Goal: Task Accomplishment & Management: Manage account settings

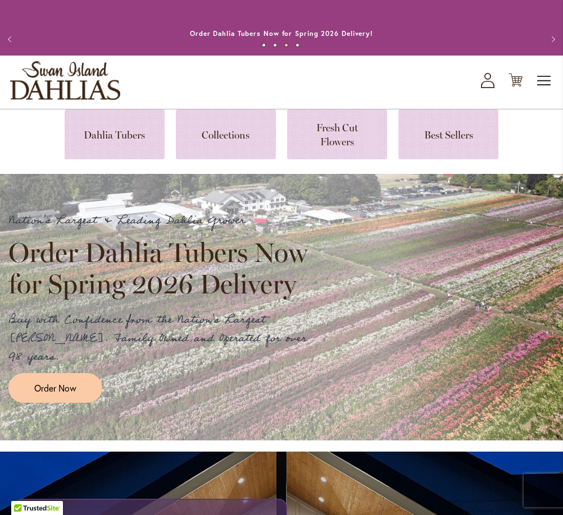
click at [542, 84] on span "Toggle Nav" at bounding box center [544, 81] width 17 height 22
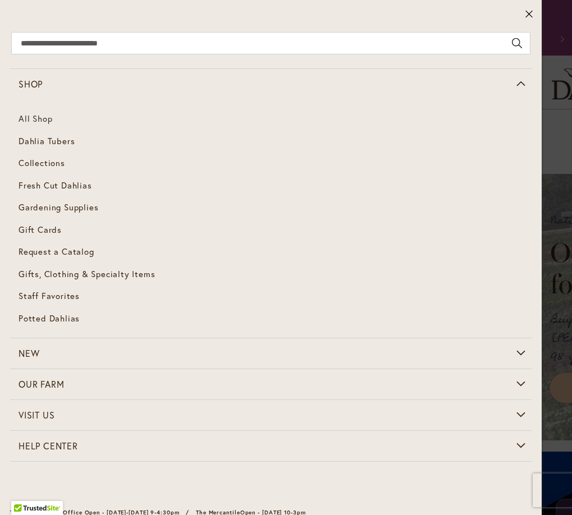
click at [47, 122] on link "All Shop" at bounding box center [271, 119] width 522 height 22
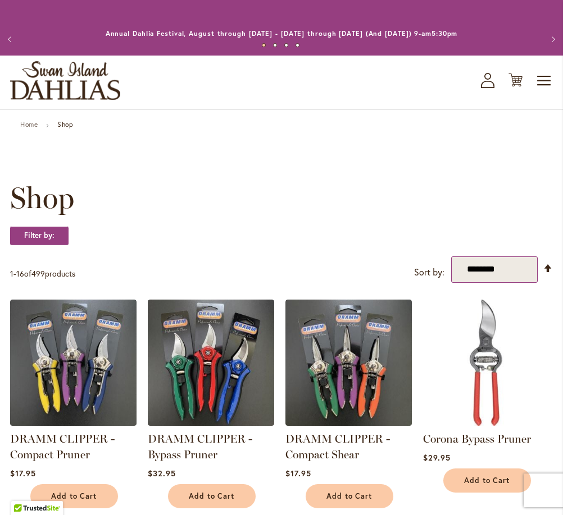
click at [451, 257] on select "**********" at bounding box center [494, 270] width 86 height 26
select select "****"
click option "**********" at bounding box center [0, 0] width 0 height 0
click at [487, 311] on img at bounding box center [486, 363] width 126 height 126
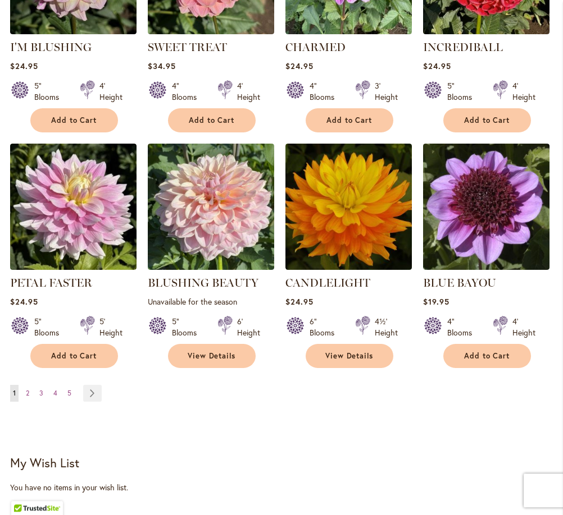
scroll to position [859, 0]
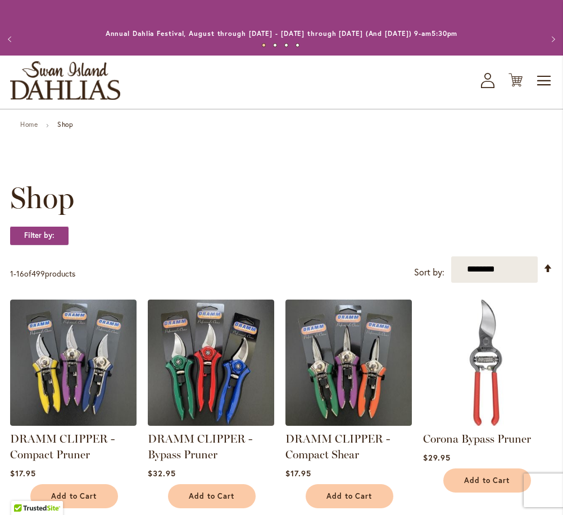
click at [74, 124] on ul "Home Shop" at bounding box center [281, 126] width 522 height 10
click at [68, 125] on strong "Shop" at bounding box center [65, 124] width 16 height 8
click at [11, 38] on button "Previous" at bounding box center [11, 39] width 22 height 22
click at [451, 257] on select "**********" at bounding box center [494, 270] width 86 height 26
click at [491, 88] on div "Toggle Nav Shop All Shop Dahlia Tubers Collections Fresh Cut Dahlias Gardening …" at bounding box center [281, 82] width 563 height 53
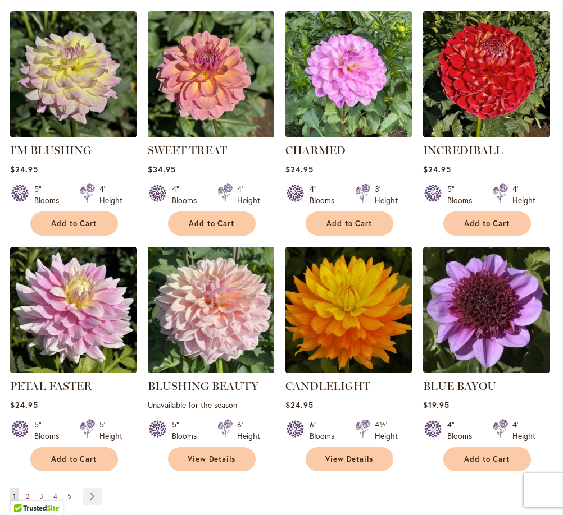
scroll to position [916, 0]
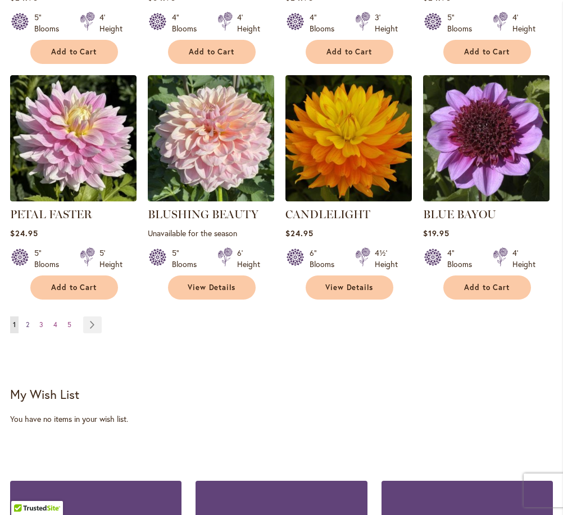
click at [29, 324] on span "2" at bounding box center [27, 325] width 3 height 8
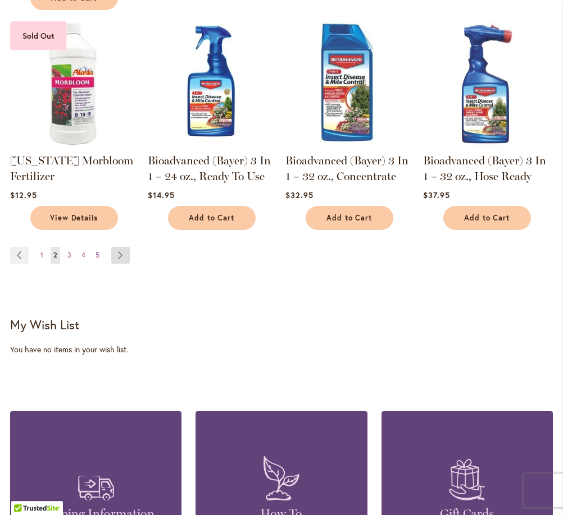
scroll to position [1052, 0]
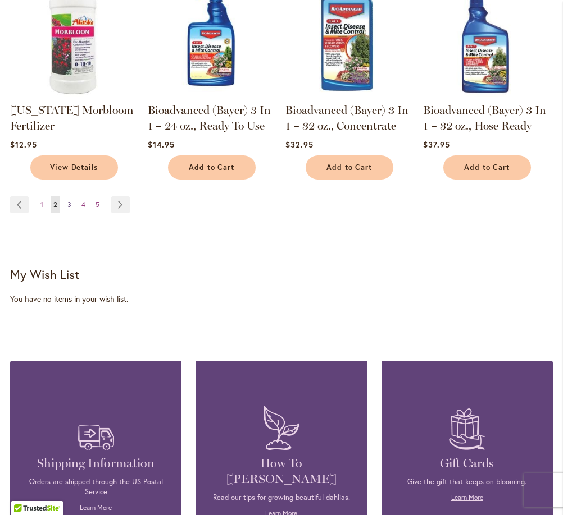
click at [70, 200] on span "3" at bounding box center [69, 204] width 4 height 8
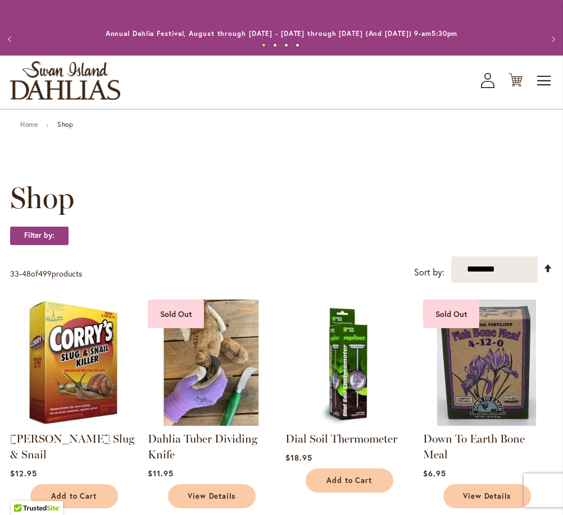
click at [10, 37] on button "Previous" at bounding box center [11, 39] width 22 height 22
click at [486, 84] on icon "My Account" at bounding box center [487, 80] width 13 height 15
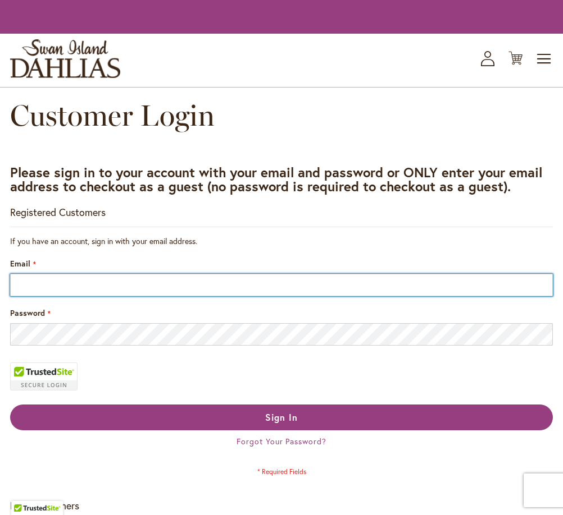
click at [169, 282] on input "Email" at bounding box center [281, 285] width 542 height 22
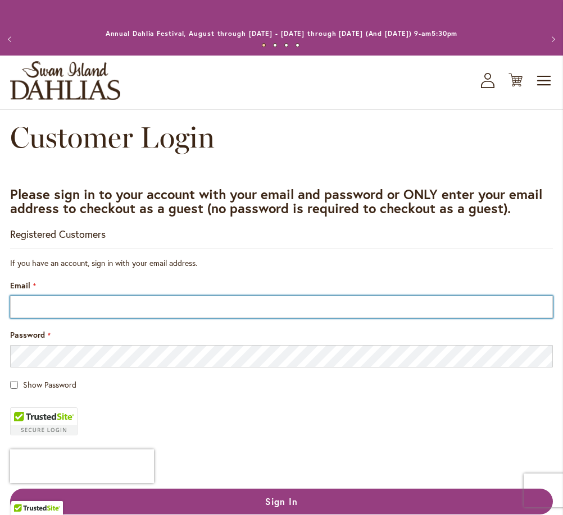
click at [46, 301] on input "Email" at bounding box center [281, 307] width 542 height 22
type input "**********"
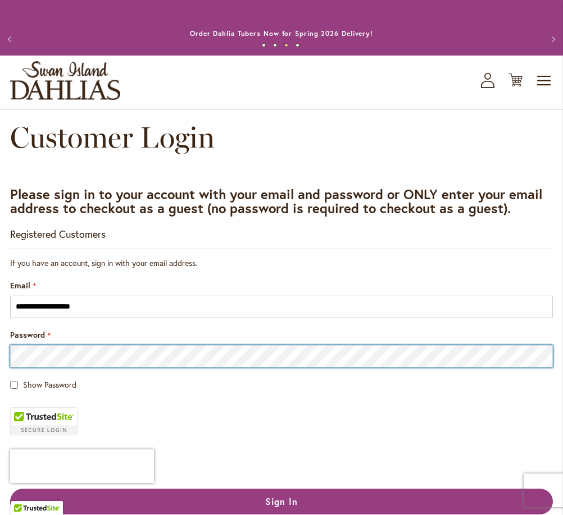
click at [10, 489] on button "Sign In" at bounding box center [281, 502] width 542 height 26
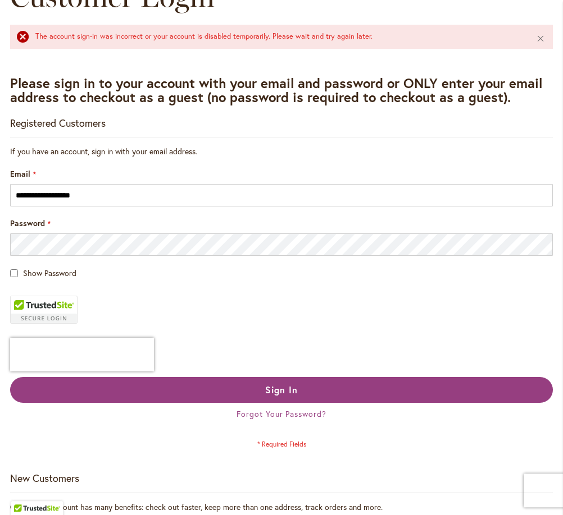
scroll to position [286, 0]
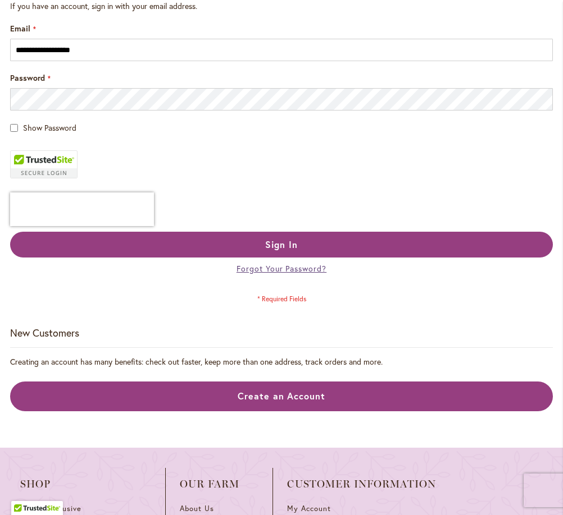
click at [268, 265] on span "Forgot Your Password?" at bounding box center [281, 268] width 90 height 11
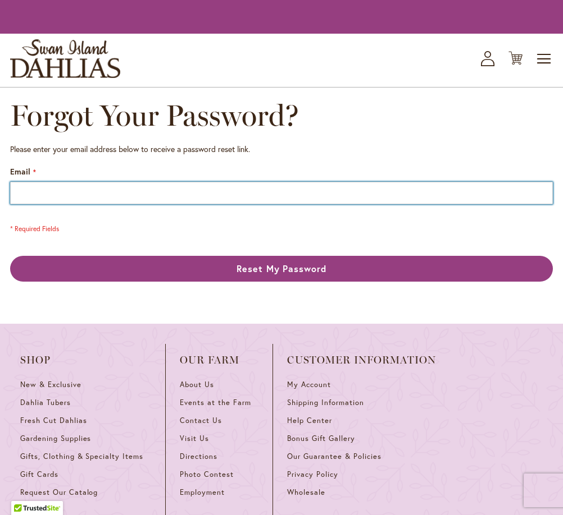
click at [52, 197] on input "Email" at bounding box center [281, 193] width 542 height 22
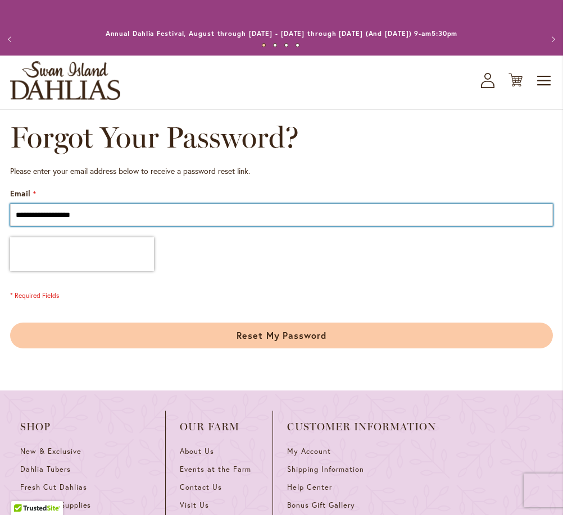
type input "**********"
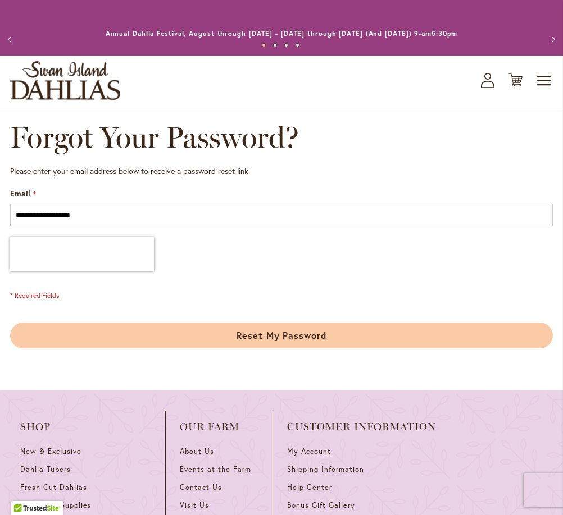
click at [299, 327] on button "Reset My Password" at bounding box center [281, 336] width 542 height 26
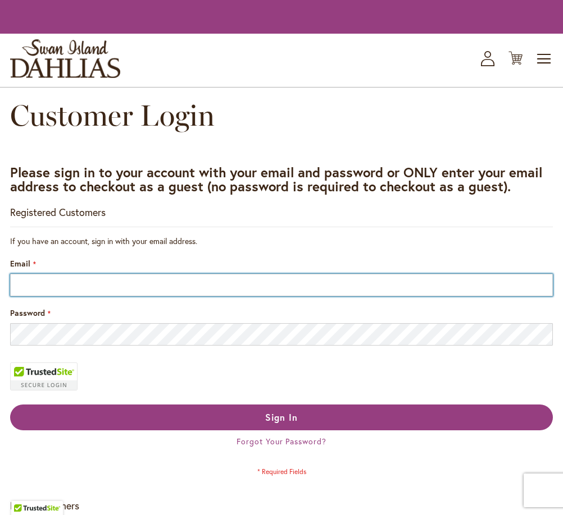
click at [45, 286] on input "Email" at bounding box center [281, 285] width 542 height 22
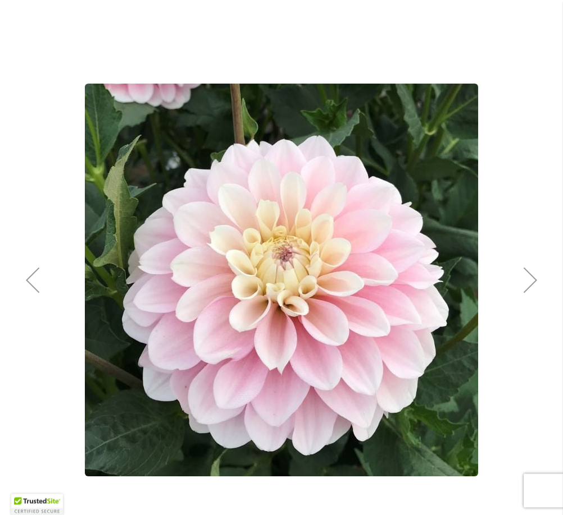
scroll to position [115, 0]
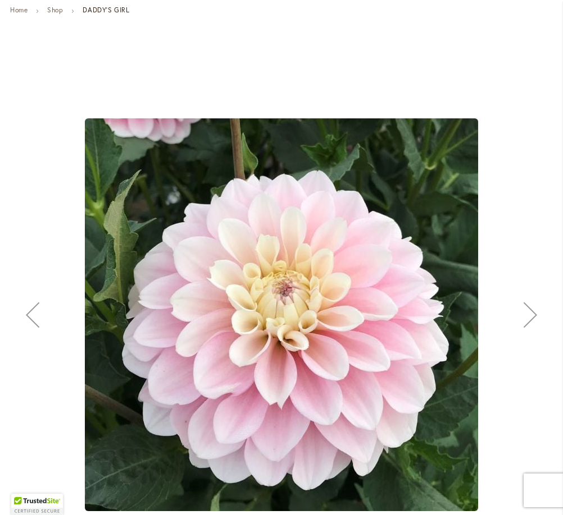
click at [534, 310] on div "Next" at bounding box center [530, 315] width 45 height 45
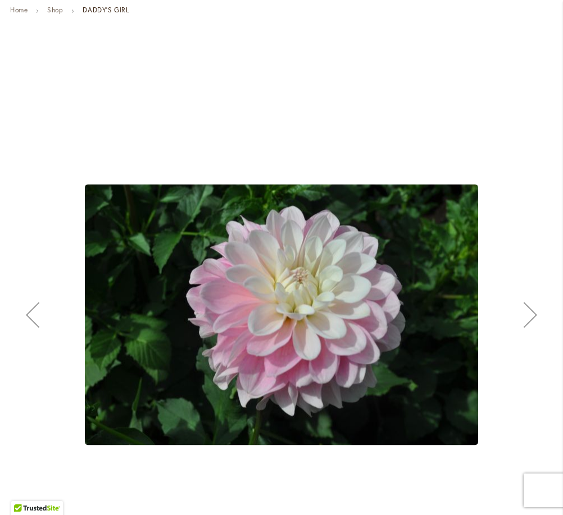
click at [534, 310] on div "Next" at bounding box center [530, 315] width 45 height 45
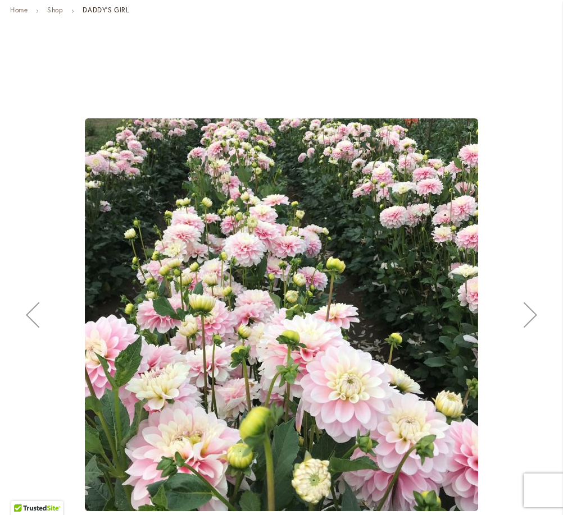
click at [534, 310] on div "Next" at bounding box center [530, 315] width 45 height 45
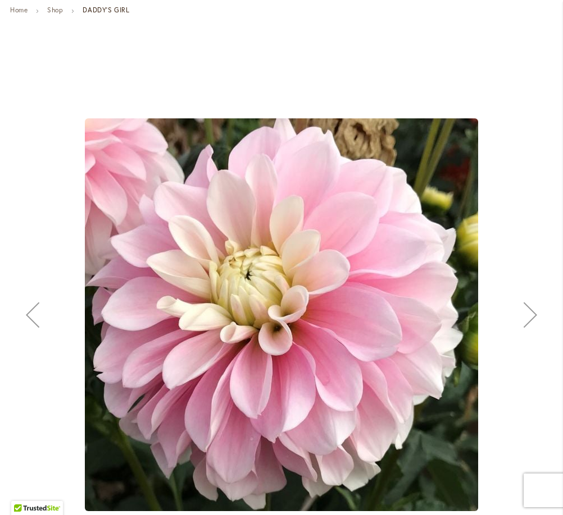
click at [534, 310] on div "Next" at bounding box center [530, 315] width 45 height 45
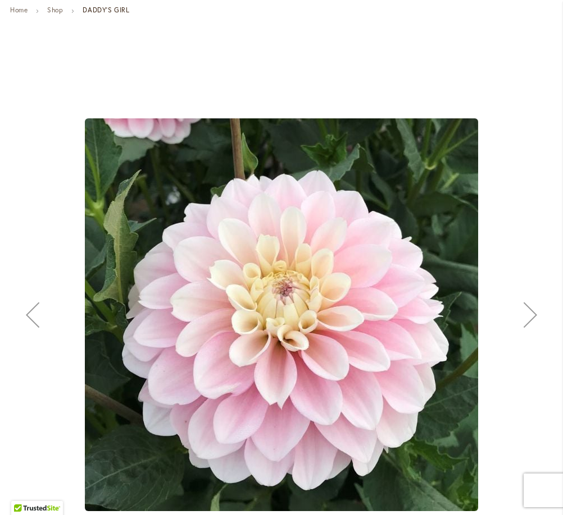
click at [534, 310] on div "Next" at bounding box center [530, 315] width 45 height 45
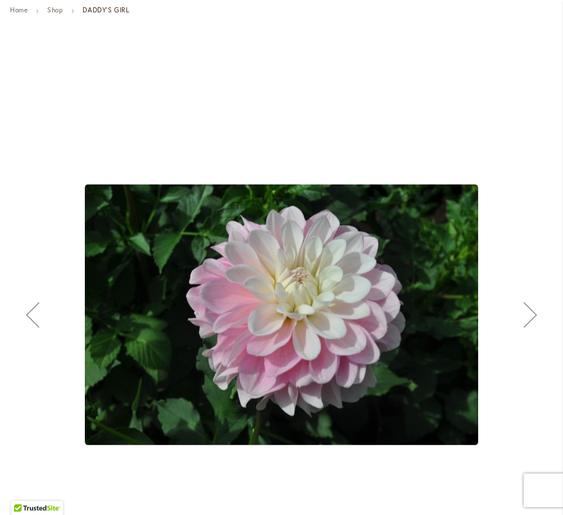
click at [534, 310] on div "Next" at bounding box center [530, 315] width 45 height 45
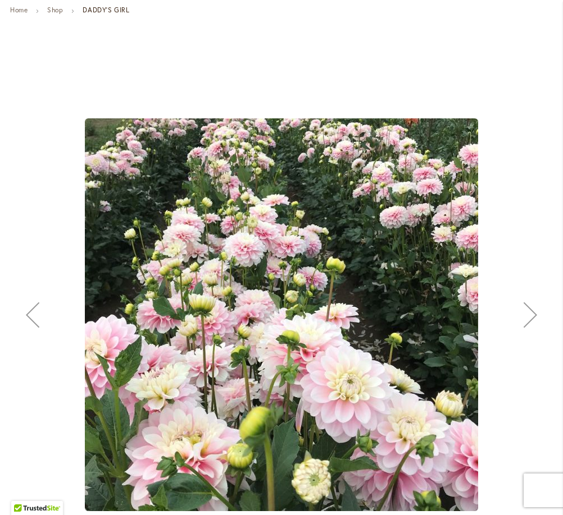
click at [534, 310] on div "Next" at bounding box center [530, 315] width 45 height 45
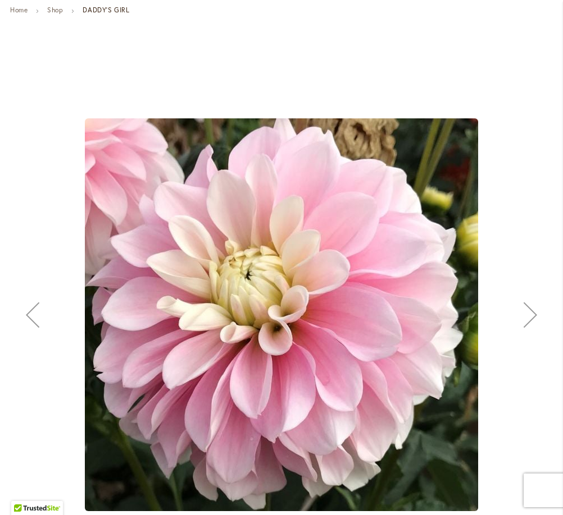
click at [534, 310] on div "Next" at bounding box center [530, 315] width 45 height 45
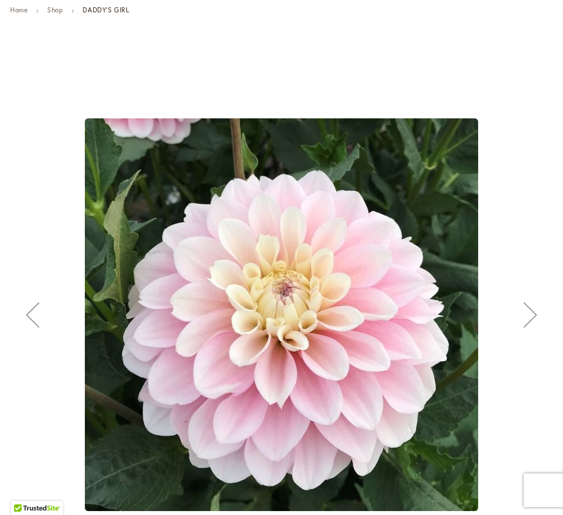
click at [534, 310] on div "Next" at bounding box center [530, 315] width 45 height 45
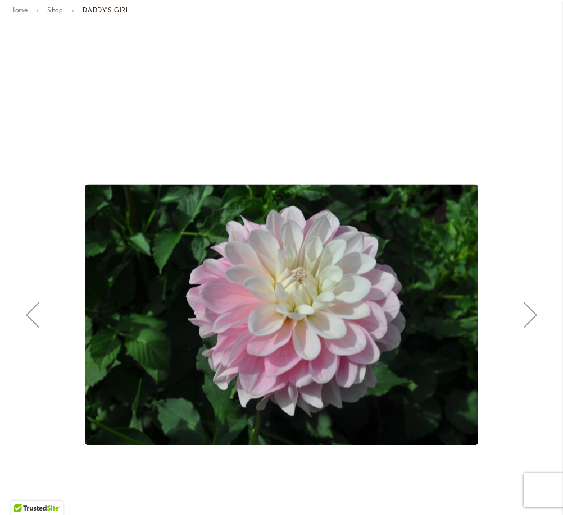
click at [534, 310] on div "Next" at bounding box center [530, 315] width 45 height 45
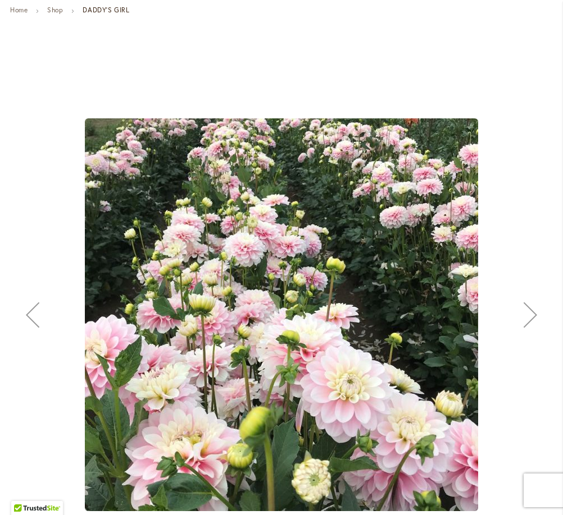
click at [534, 310] on div "Next" at bounding box center [530, 315] width 45 height 45
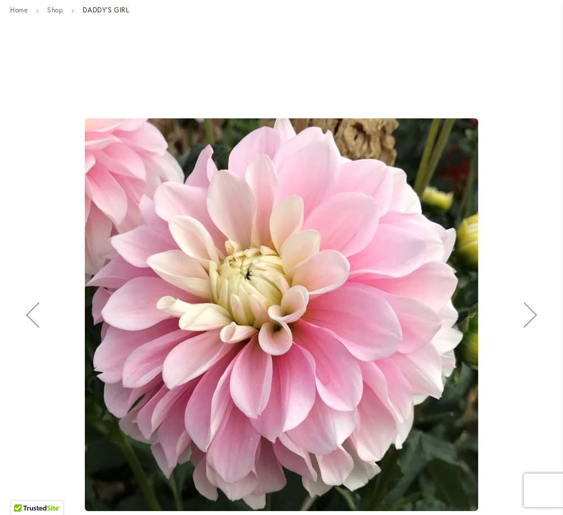
click at [534, 310] on div "Next" at bounding box center [530, 315] width 45 height 45
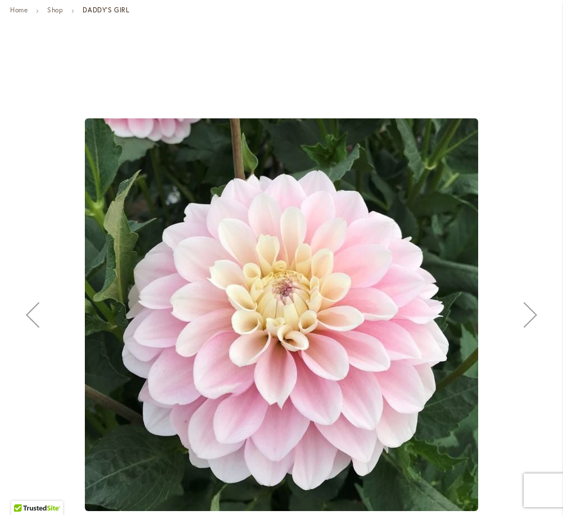
click at [534, 310] on div "Next" at bounding box center [530, 315] width 45 height 45
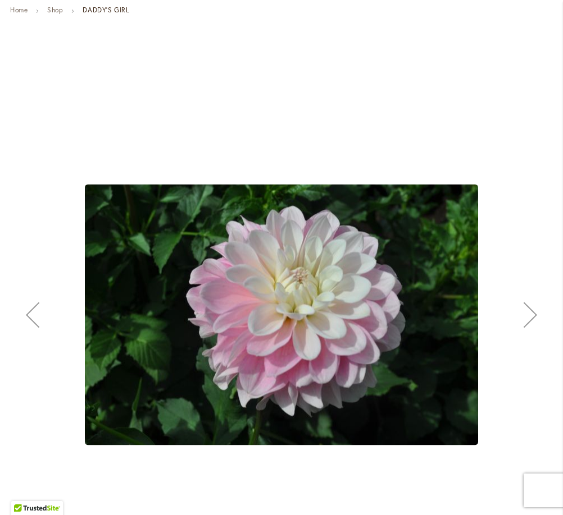
click at [534, 310] on div "Next" at bounding box center [530, 315] width 45 height 45
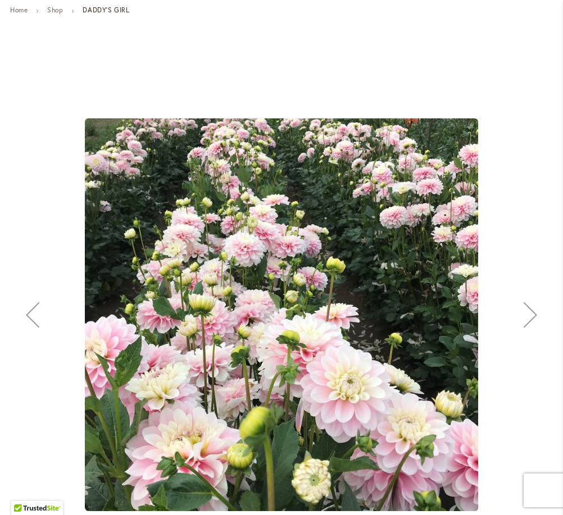
click at [534, 310] on div "Next" at bounding box center [530, 315] width 45 height 45
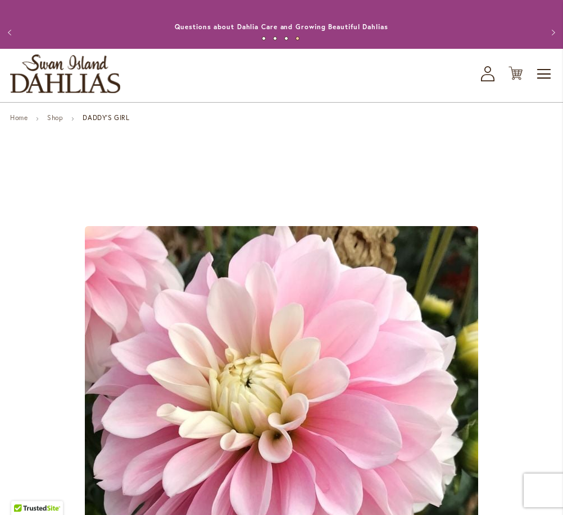
scroll to position [0, 0]
